Goal: Complete application form

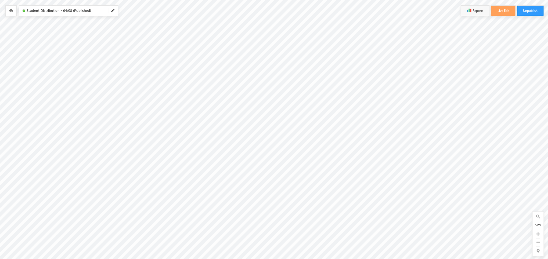
scroll to position [19, 0]
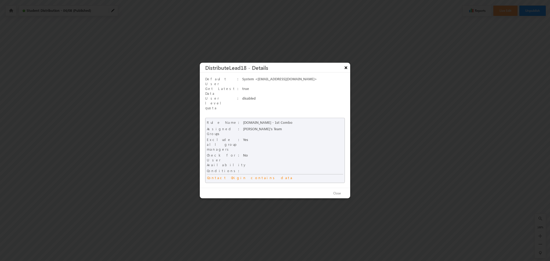
click at [344, 72] on button "×" at bounding box center [345, 67] width 9 height 9
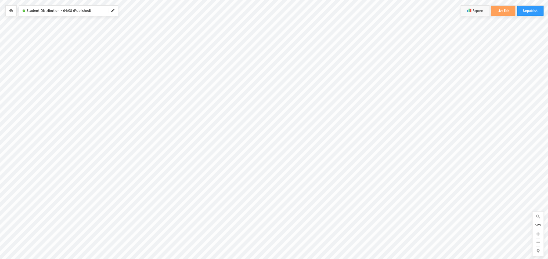
scroll to position [40, 0]
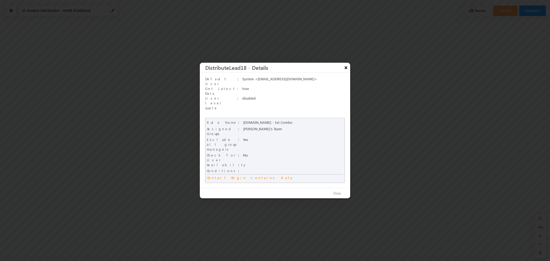
click at [346, 72] on button "×" at bounding box center [345, 67] width 9 height 9
drag, startPoint x: 260, startPoint y: 130, endPoint x: 247, endPoint y: 130, distance: 13.2
click at [247, 130] on div "Gudi's Team" at bounding box center [288, 128] width 90 height 5
click at [267, 131] on div "Gudi's Team" at bounding box center [288, 128] width 90 height 5
click at [347, 72] on button "×" at bounding box center [345, 67] width 9 height 9
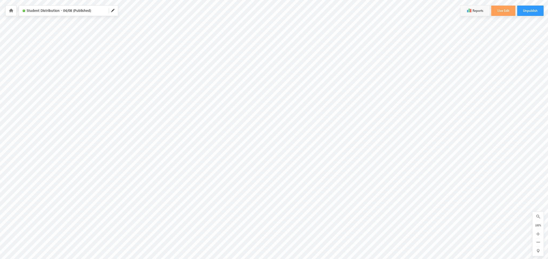
scroll to position [0, 0]
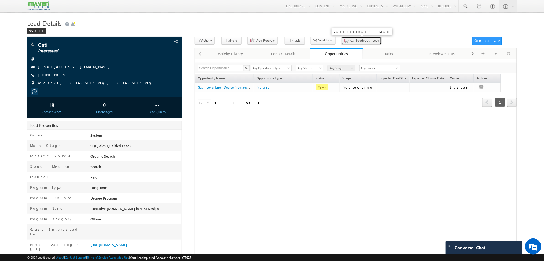
click at [357, 41] on span "Call Feedback - Lead" at bounding box center [364, 40] width 29 height 5
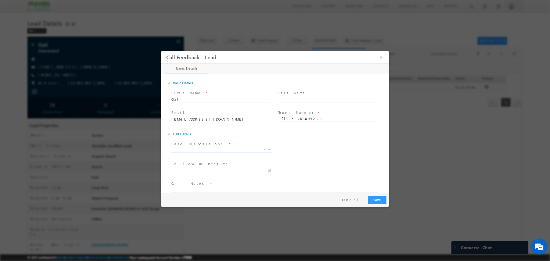
click at [212, 148] on span "X" at bounding box center [221, 149] width 100 height 5
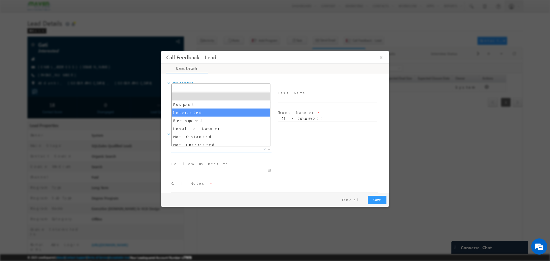
select select "Interested"
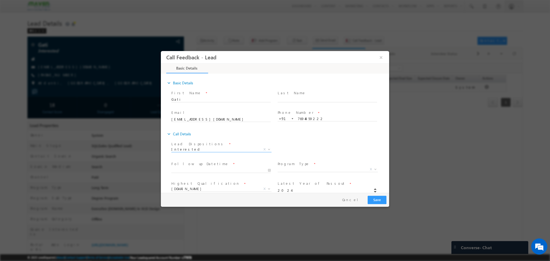
scroll to position [49, 0]
click at [233, 116] on span "*" at bounding box center [233, 115] width 1 height 6
click at [310, 119] on span "X" at bounding box center [328, 120] width 100 height 5
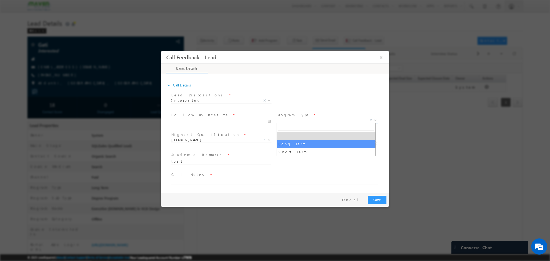
select select "Long Term"
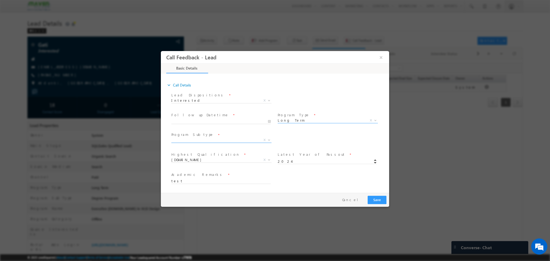
click at [209, 140] on span "X" at bounding box center [221, 139] width 100 height 5
select select "Degree Program"
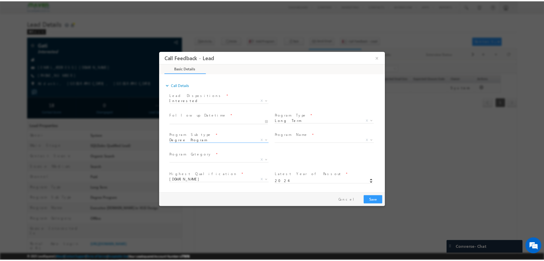
scroll to position [85, 0]
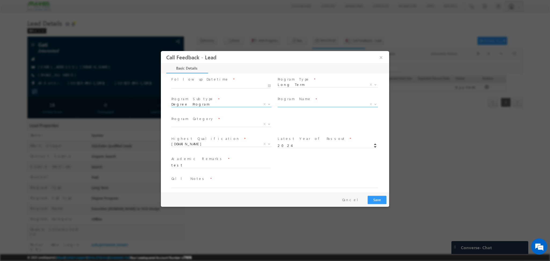
click at [290, 105] on span "X" at bounding box center [328, 104] width 100 height 5
select select "Executive [DOMAIN_NAME] in VLSI Design"
type input "1180"
click at [213, 120] on span "Program Category *" at bounding box center [220, 119] width 99 height 6
click at [216, 124] on span "X" at bounding box center [221, 124] width 100 height 5
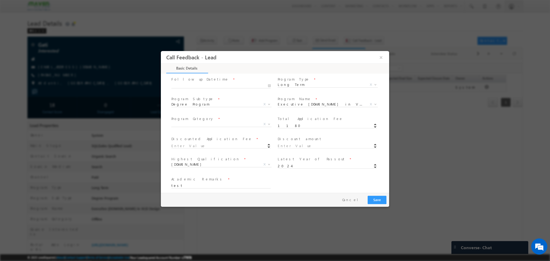
click at [223, 115] on div "Program Category * X" at bounding box center [223, 125] width 106 height 20
click at [332, 103] on span "Executive [DOMAIN_NAME] in VLSI Design" at bounding box center [321, 104] width 87 height 5
click at [331, 101] on span "Program Name *" at bounding box center [327, 99] width 99 height 6
click at [226, 119] on span "Program Category *" at bounding box center [220, 119] width 99 height 6
click at [311, 105] on span "Executive [DOMAIN_NAME] in VLSI Design" at bounding box center [321, 104] width 87 height 5
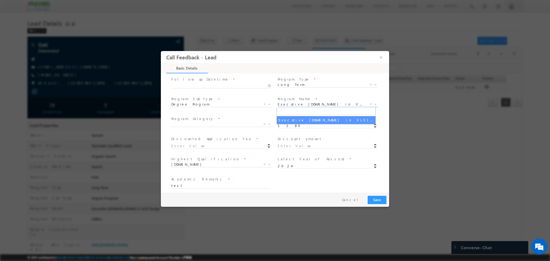
click at [324, 97] on span "Program Name *" at bounding box center [327, 99] width 99 height 6
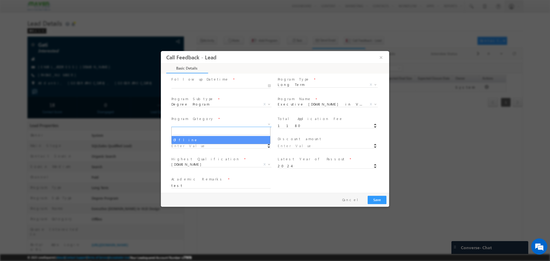
click at [203, 122] on span "X" at bounding box center [221, 124] width 100 height 5
click at [212, 118] on span "Program Category *" at bounding box center [220, 119] width 99 height 6
click at [296, 104] on span "Executive [DOMAIN_NAME] in VLSI Design" at bounding box center [321, 104] width 87 height 5
click at [324, 99] on span "Program Name *" at bounding box center [327, 99] width 99 height 6
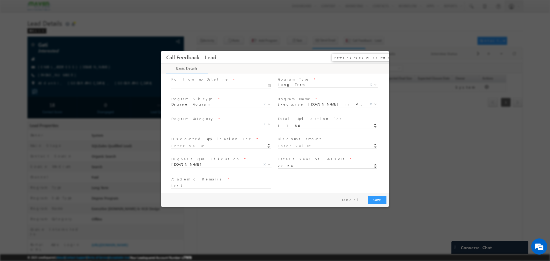
click at [381, 59] on button "×" at bounding box center [380, 57] width 9 height 10
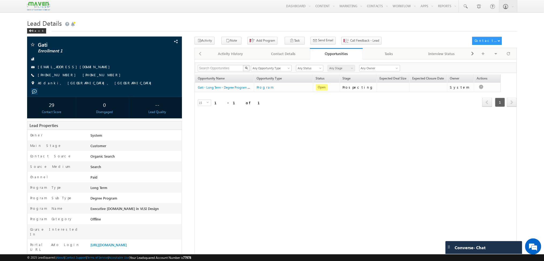
click at [284, 216] on div "Contact details Contact Number 2710 First Name Gati Last Name" at bounding box center [356, 168] width 322 height 218
